Goal: Check status: Check status

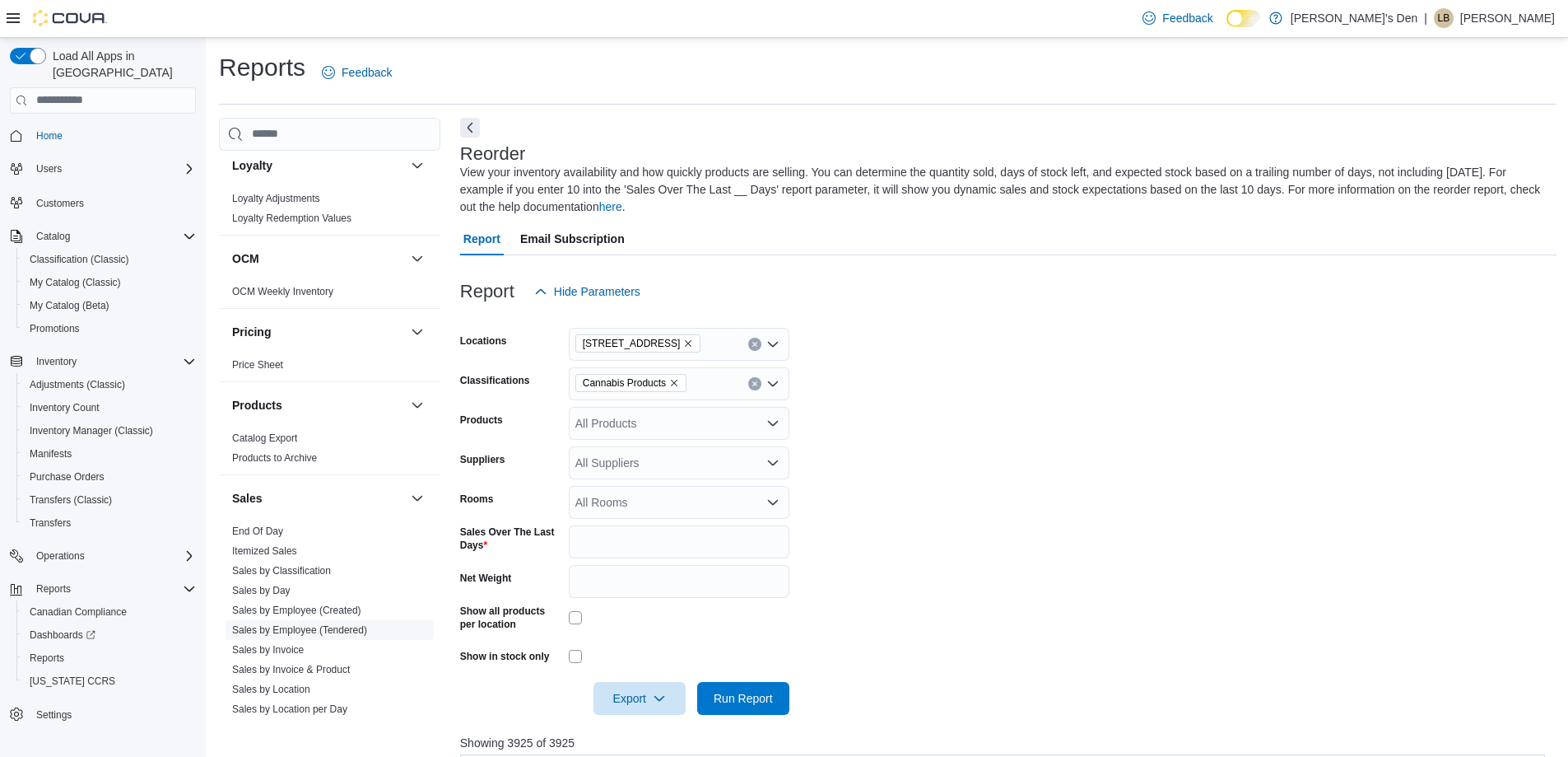
scroll to position [1020, 0]
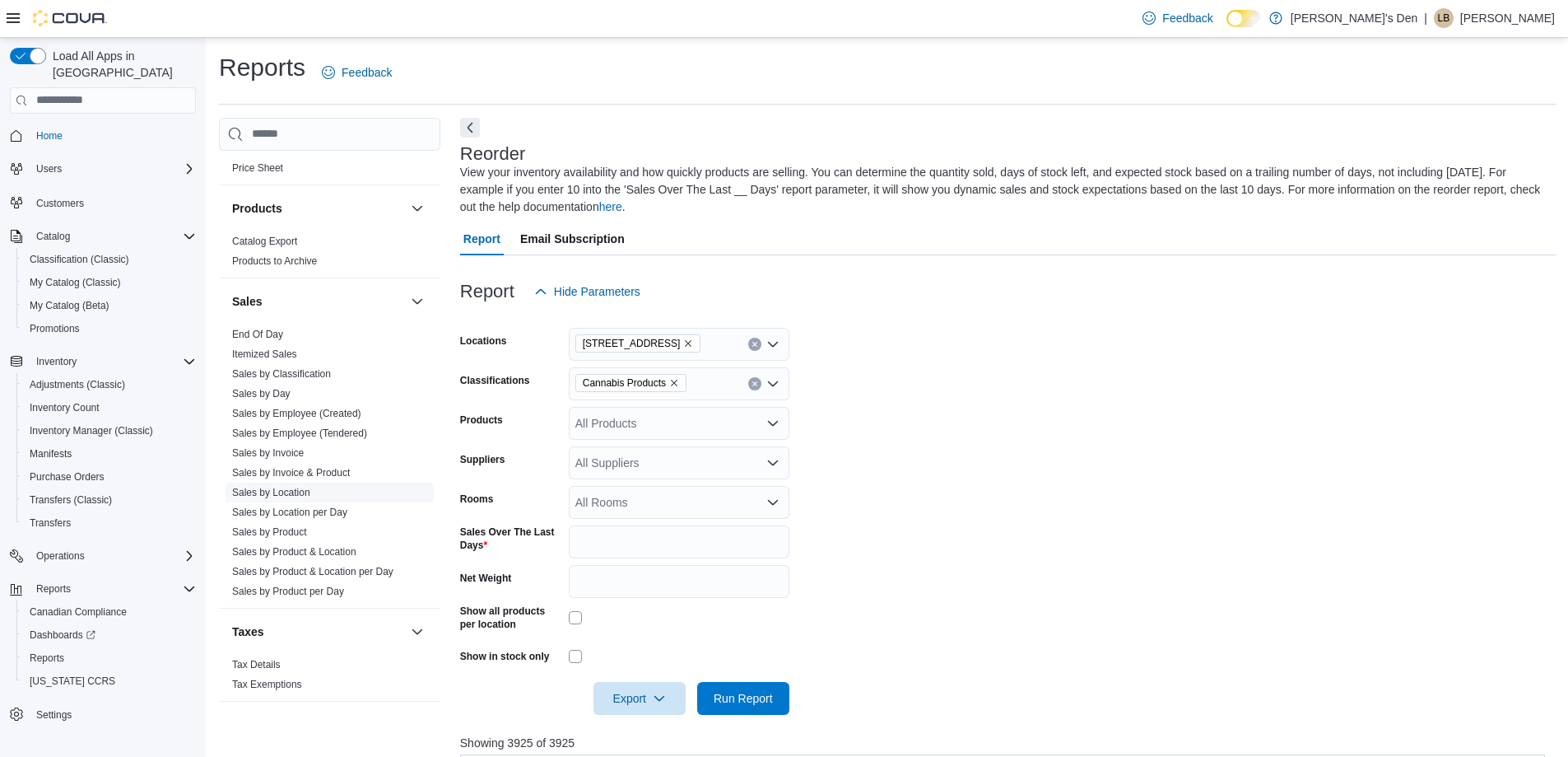
click at [293, 490] on link "Sales by Location" at bounding box center [271, 493] width 79 height 12
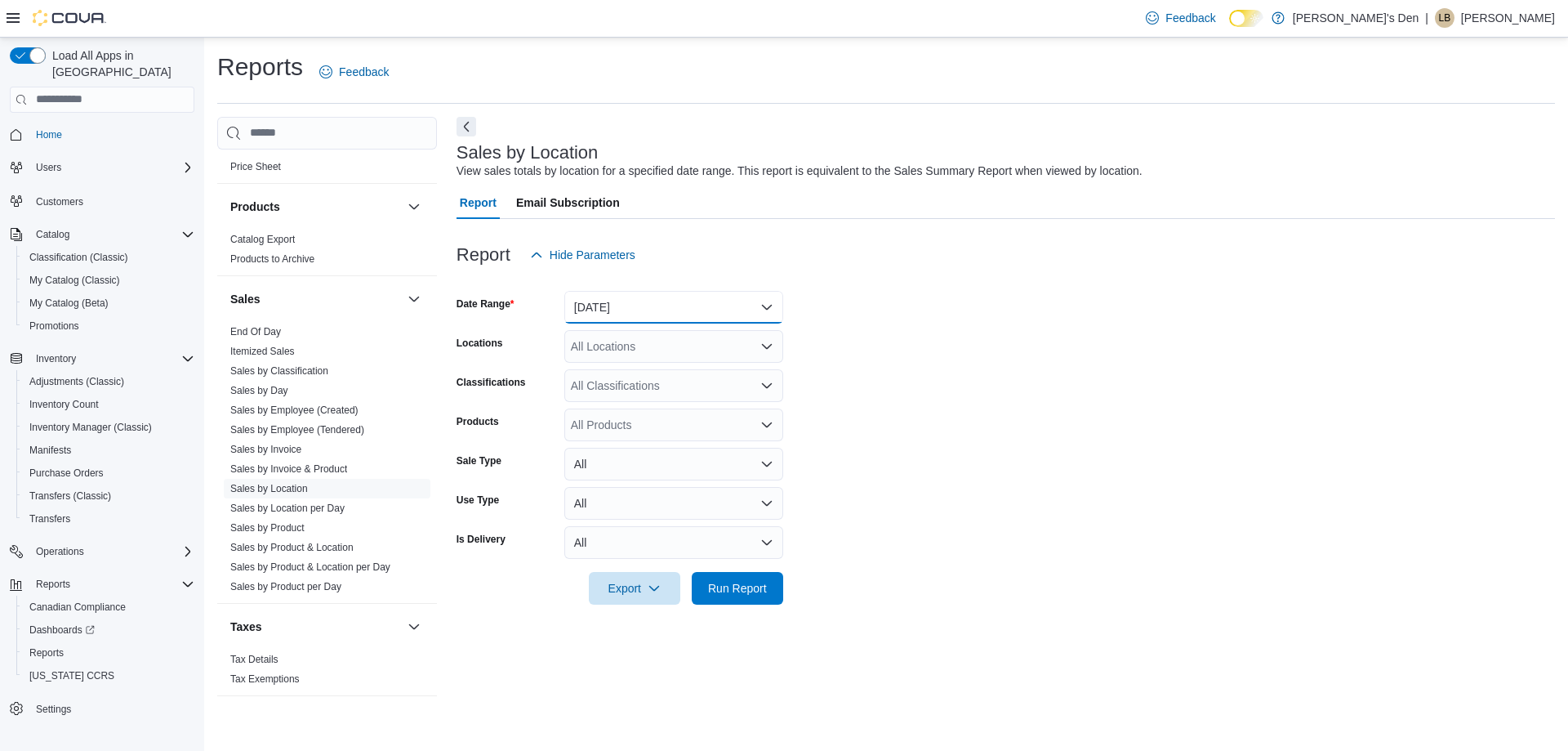
click at [639, 302] on button "[DATE]" at bounding box center [674, 306] width 219 height 33
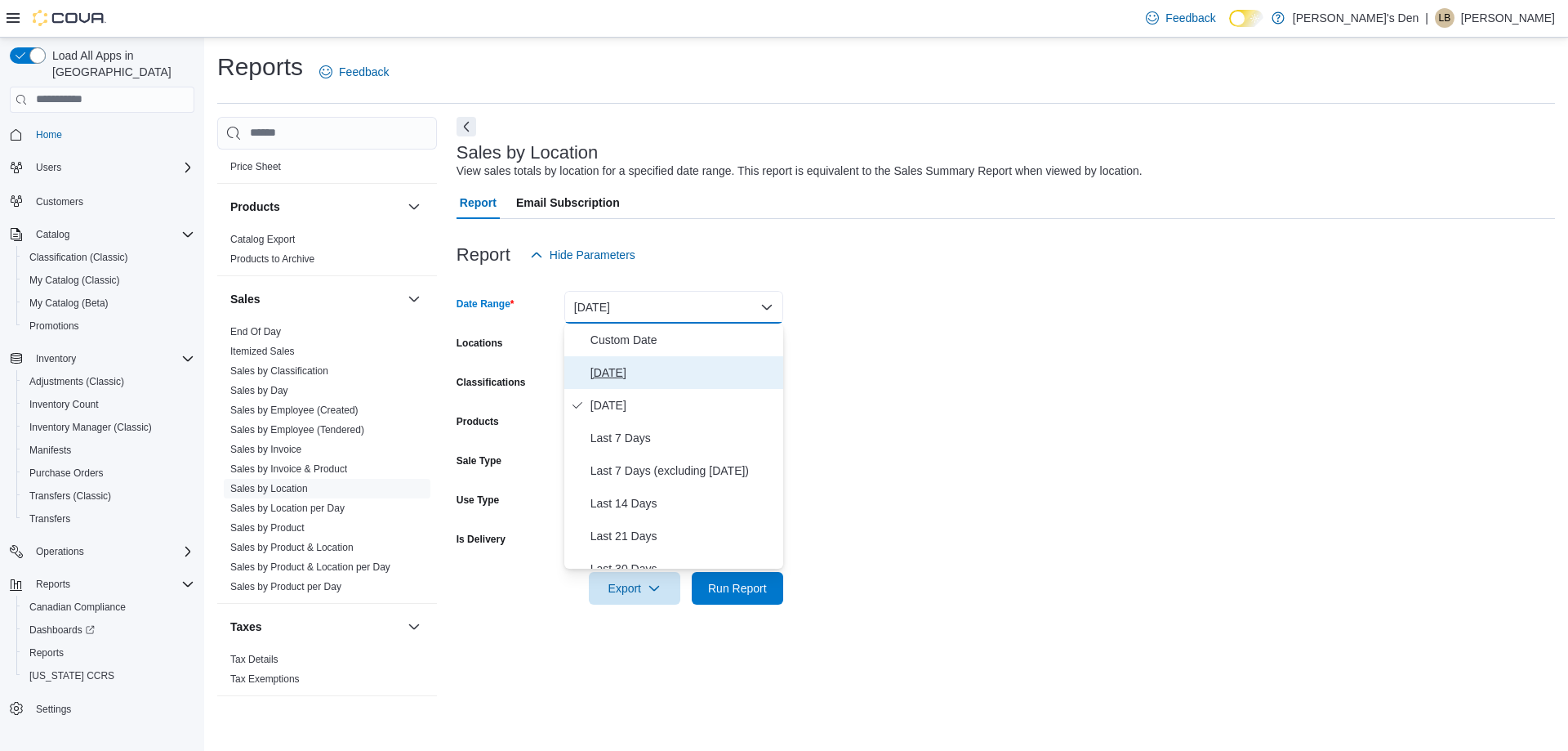
click at [619, 368] on span "[DATE]" at bounding box center [684, 373] width 186 height 20
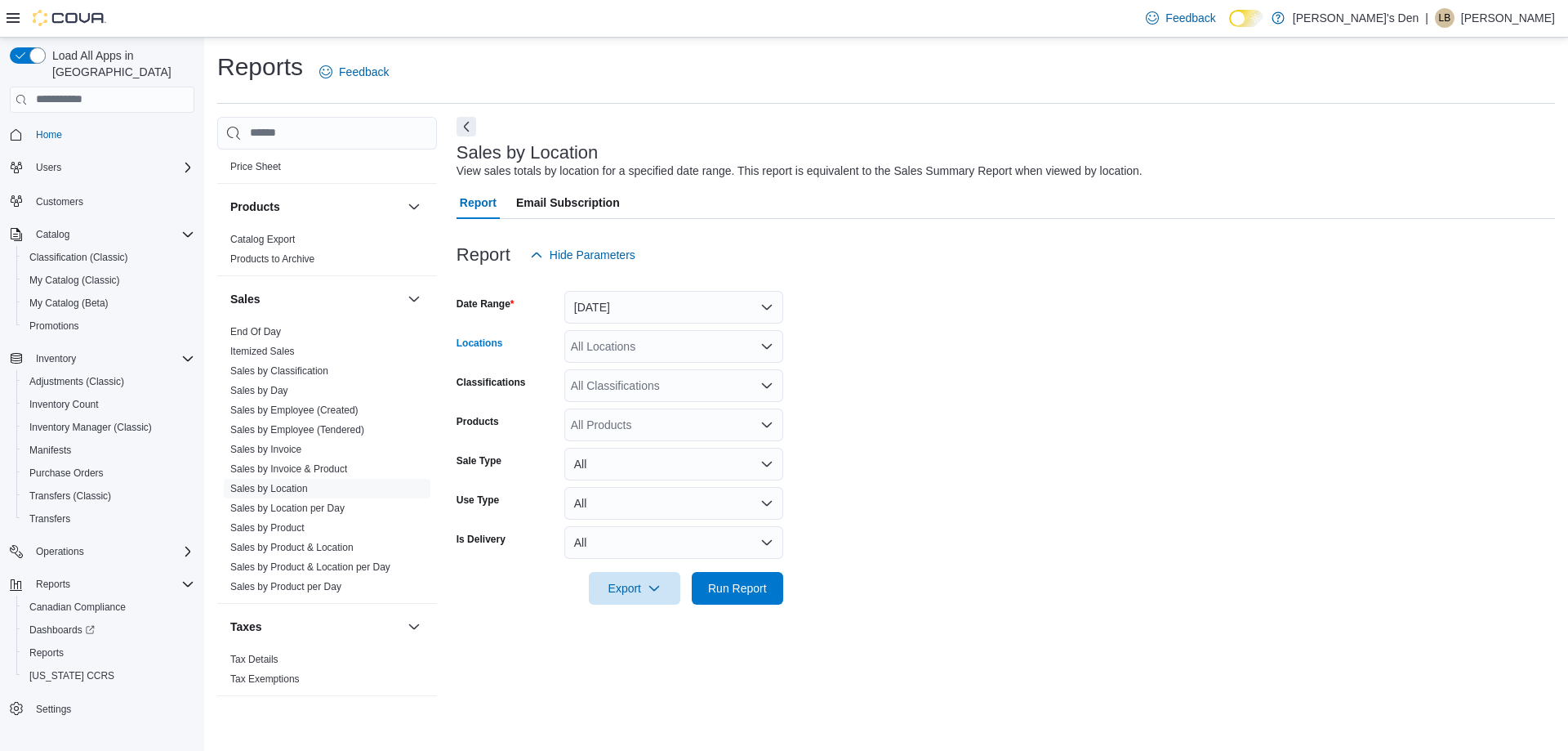
click at [627, 347] on div "All Locations" at bounding box center [674, 346] width 219 height 33
click at [615, 443] on span "[STREET_ADDRESS]" at bounding box center [656, 445] width 113 height 17
click at [892, 455] on form "Date Range [DATE] Locations [STREET_ADDRESS] Classifications All Classification…" at bounding box center [1006, 437] width 1099 height 333
click at [738, 582] on span "Run Report" at bounding box center [738, 587] width 59 height 17
